Goal: Find specific page/section: Find specific page/section

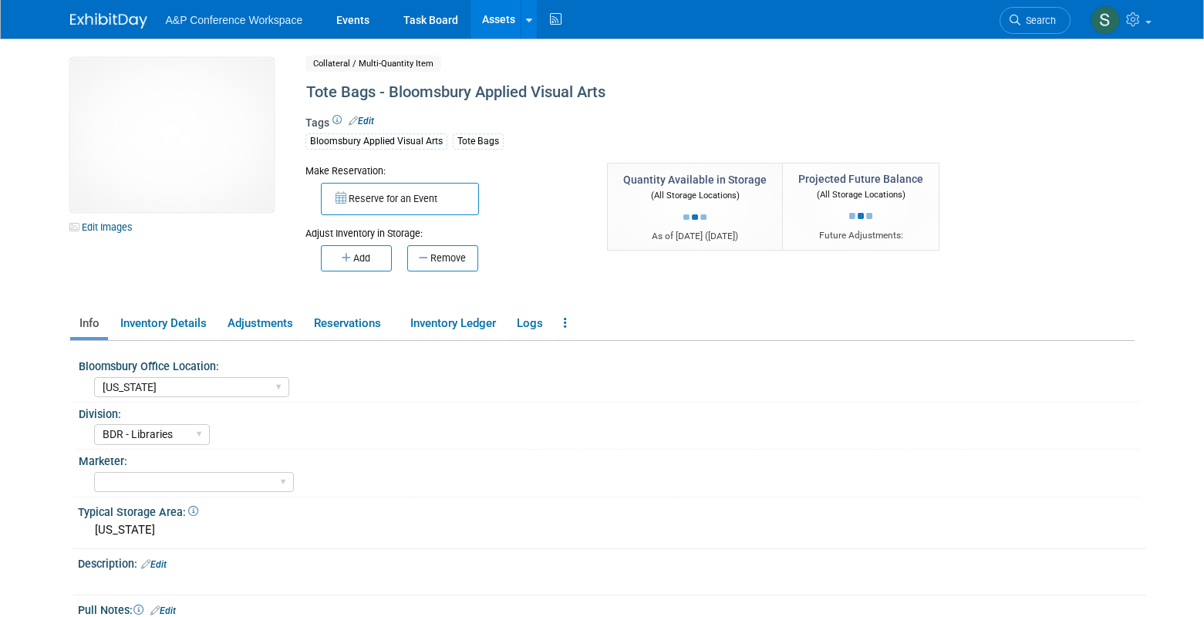
select select "[US_STATE]"
select select "BDR - Libraries"
click at [1037, 25] on span "Search" at bounding box center [1038, 21] width 35 height 12
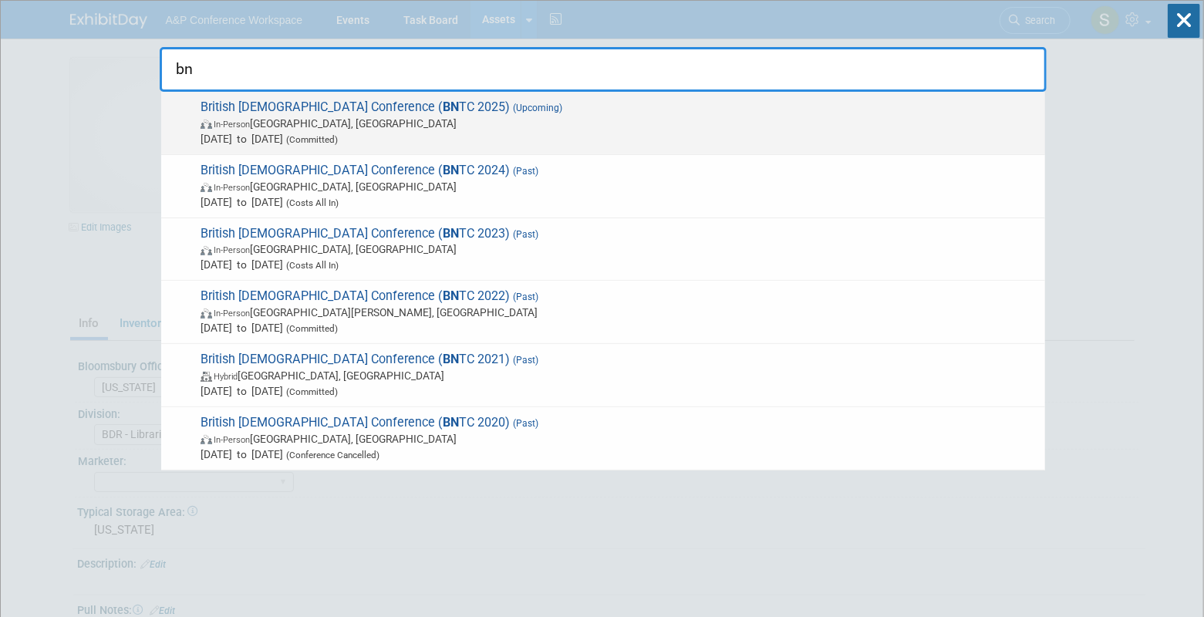
type input "bn"
click at [460, 119] on span "In-Person [GEOGRAPHIC_DATA], [GEOGRAPHIC_DATA]" at bounding box center [619, 123] width 837 height 15
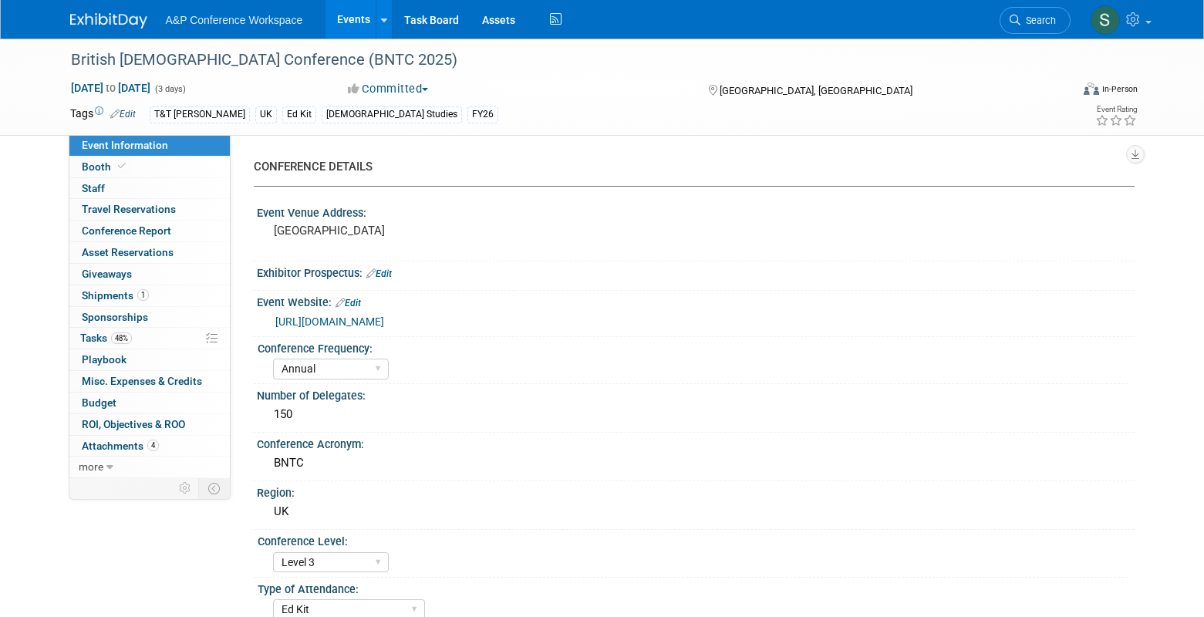
select select "Annual"
select select "Level 3"
select select "Ed Kit"
select select "Biblical Studies"
select select "T&T Clark"
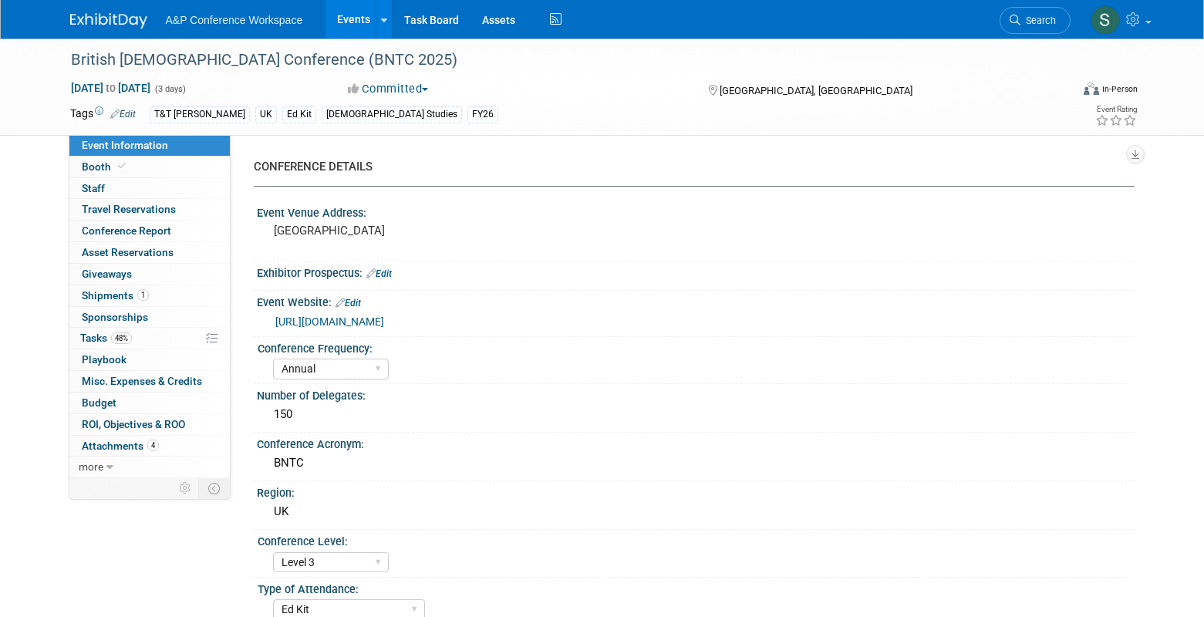
select select "Matt Hambridge"
select select "[PERSON_NAME]"
select select "Networking/Commissioning"
select select "Annual"
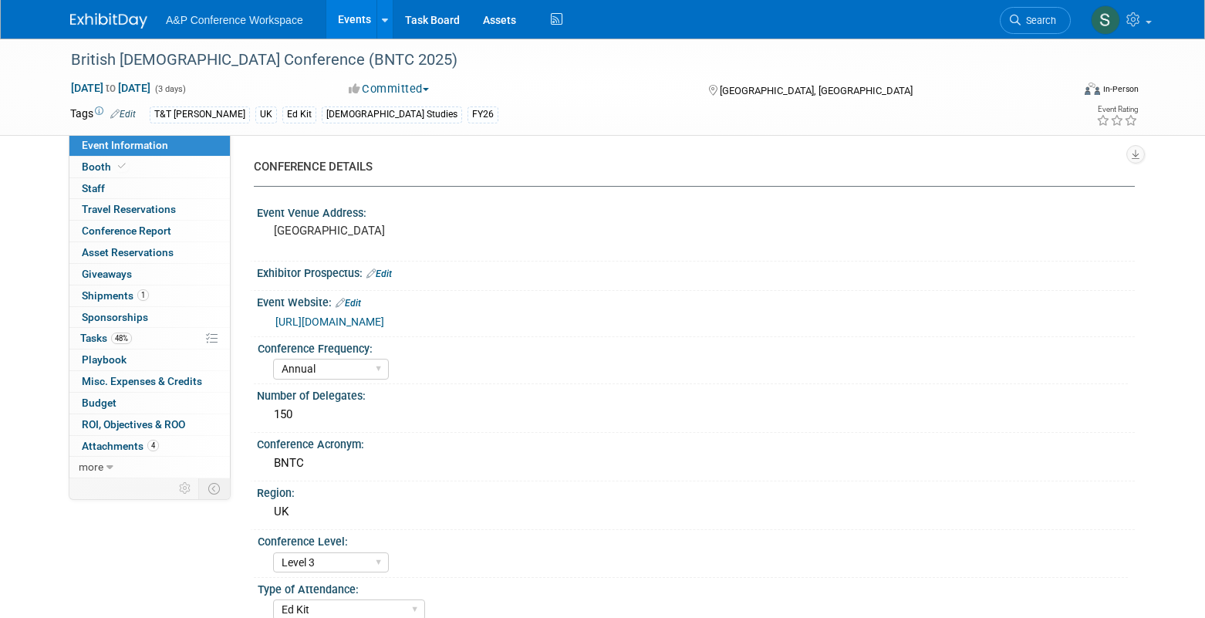
select select "Level 3"
select select "Ed Kit"
select select "Biblical Studies"
select select "T&T Clark"
select select "Matt Hambridge"
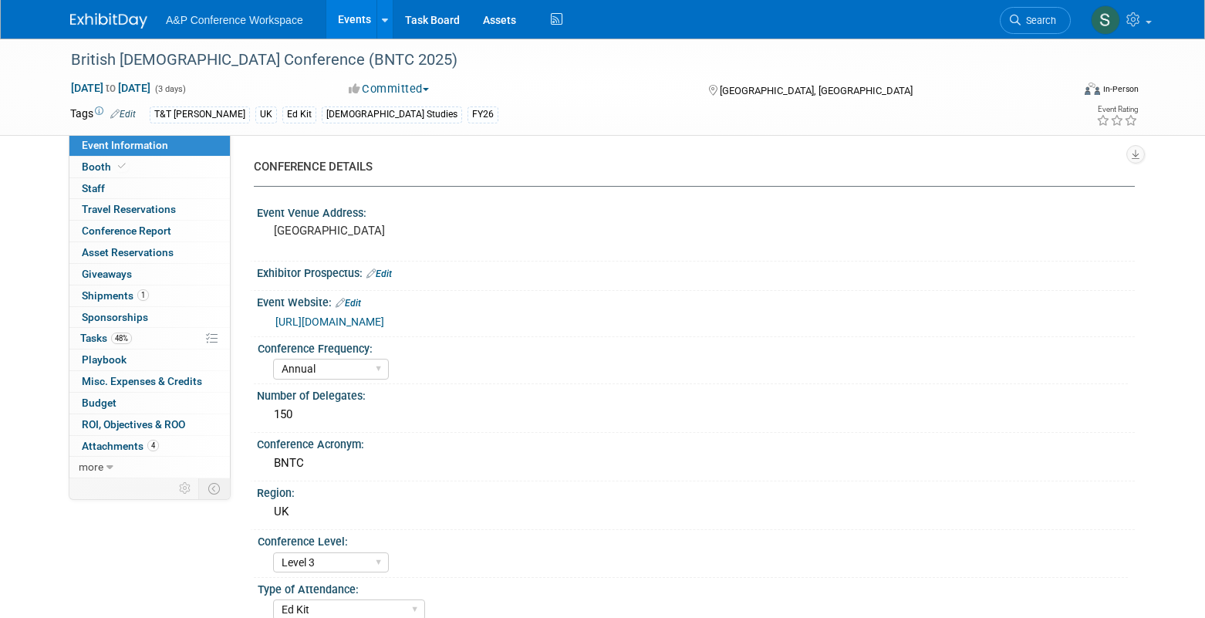
select select "[PERSON_NAME]"
select select "Networking/Commissioning"
